Goal: Answer question/provide support

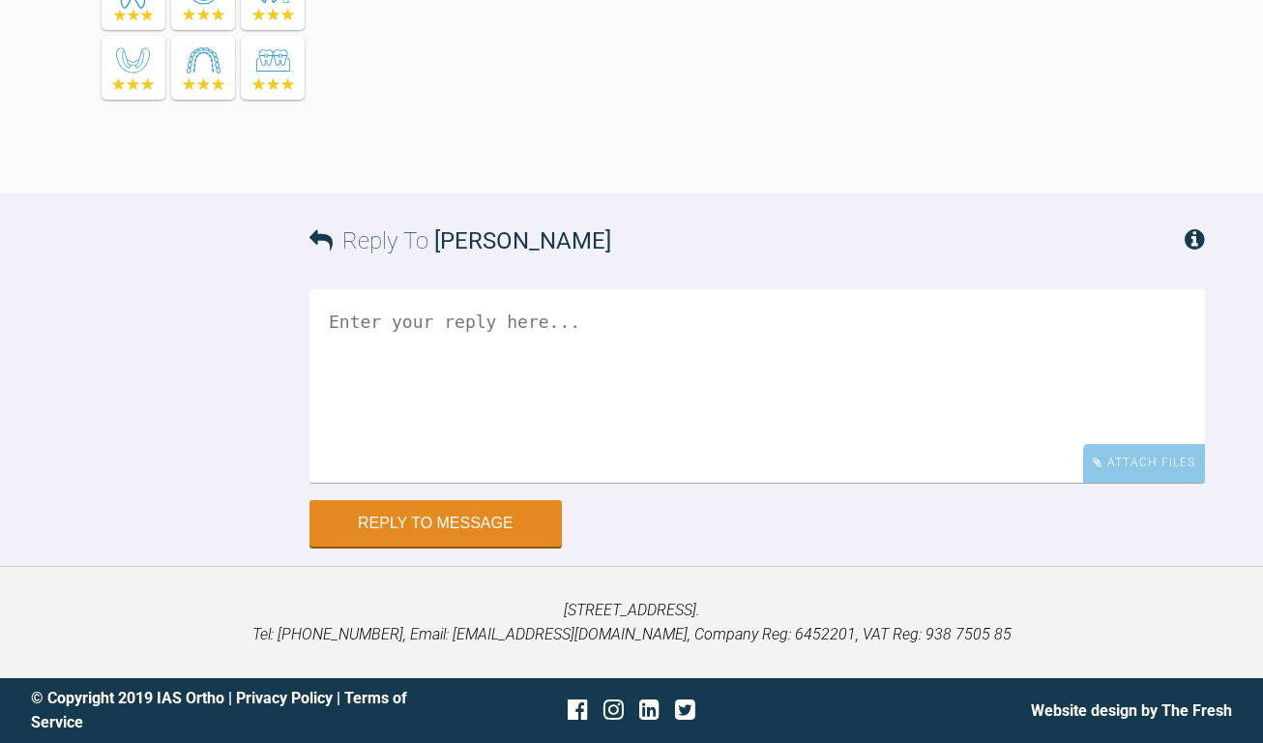
scroll to position [13957, 0]
drag, startPoint x: 696, startPoint y: 486, endPoint x: 397, endPoint y: 402, distance: 310.4
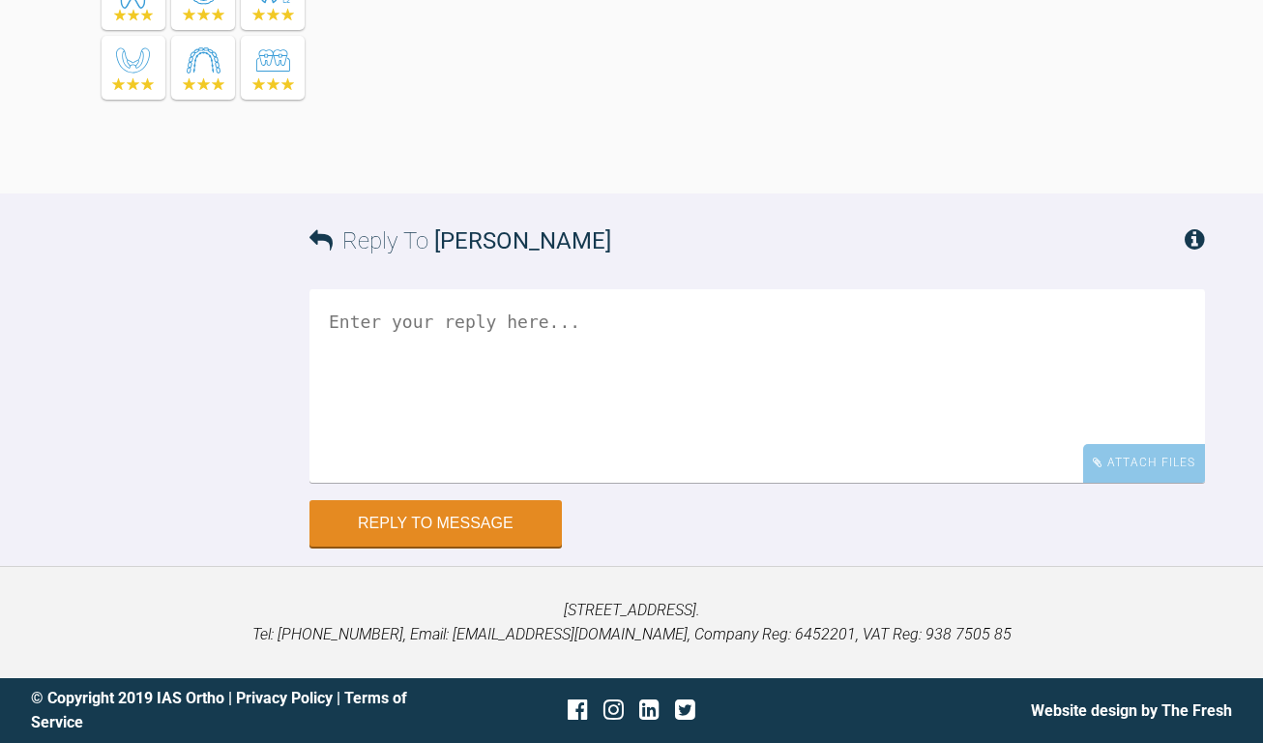
drag, startPoint x: 566, startPoint y: 237, endPoint x: 540, endPoint y: 199, distance: 45.9
drag, startPoint x: 496, startPoint y: 185, endPoint x: 548, endPoint y: 258, distance: 90.2
